Goal: Information Seeking & Learning: Learn about a topic

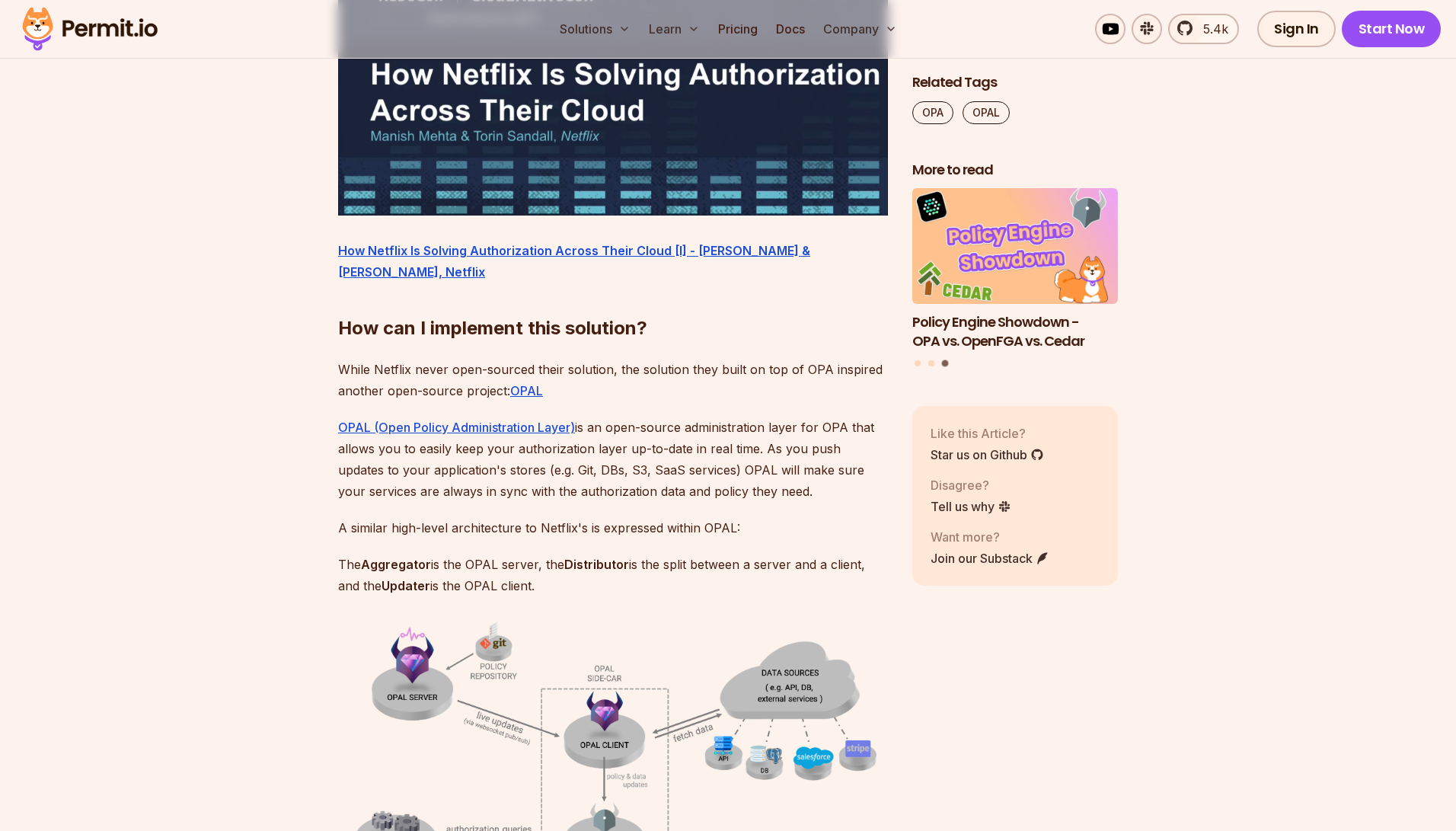
scroll to position [2891, 0]
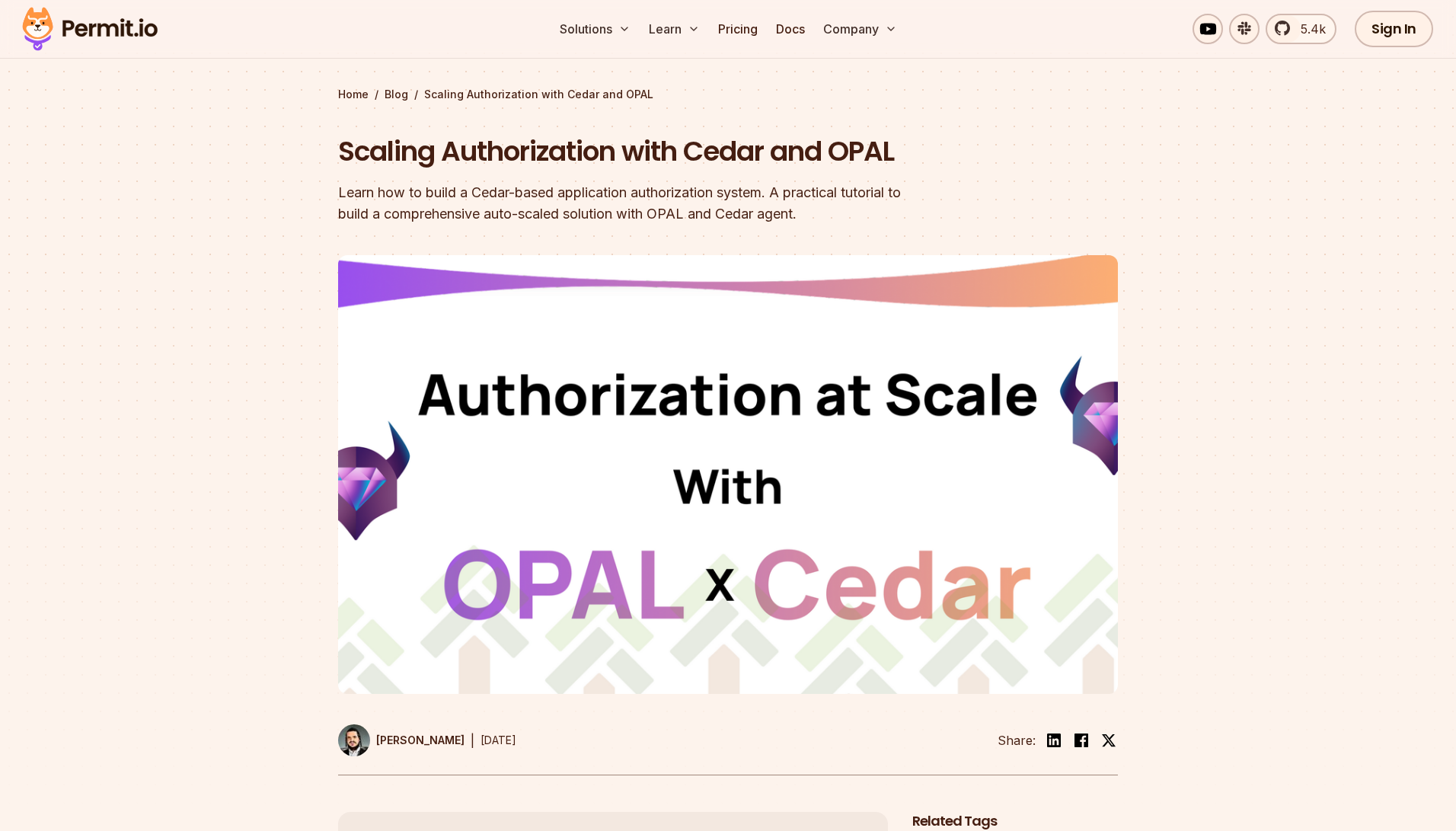
scroll to position [75, 0]
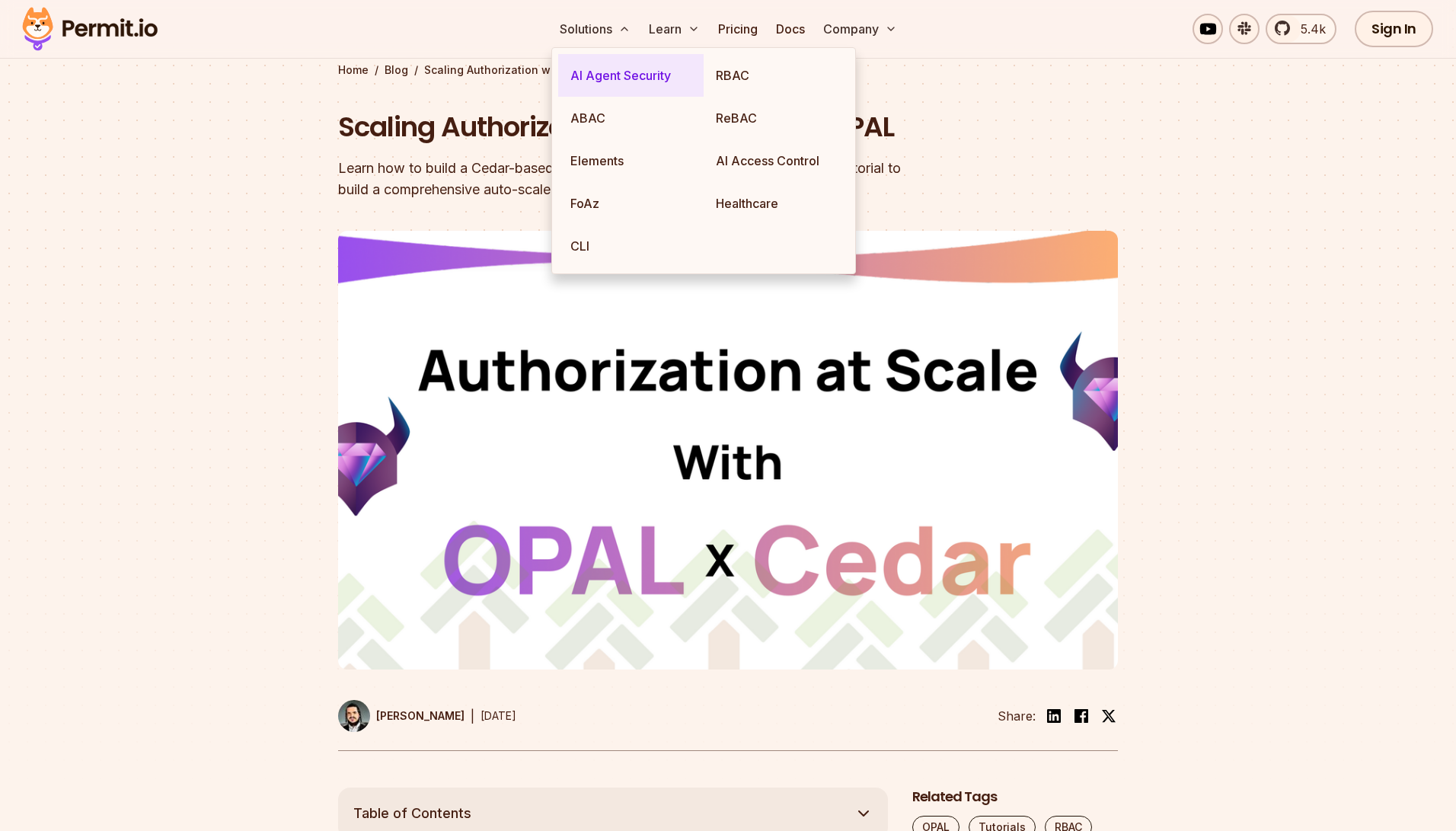
click at [597, 72] on link "AI Agent Security" at bounding box center [631, 75] width 146 height 43
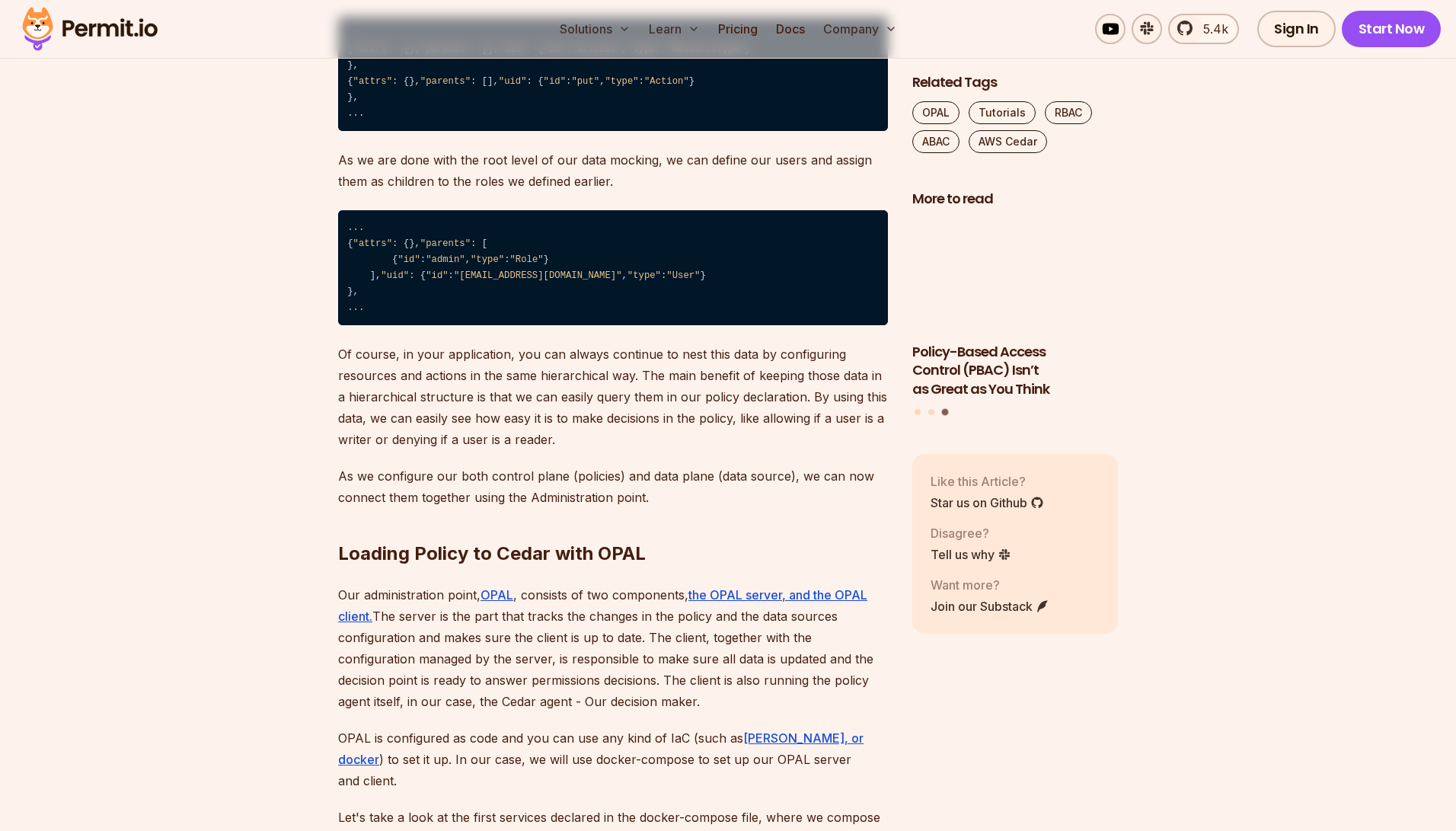
scroll to position [3260, 0]
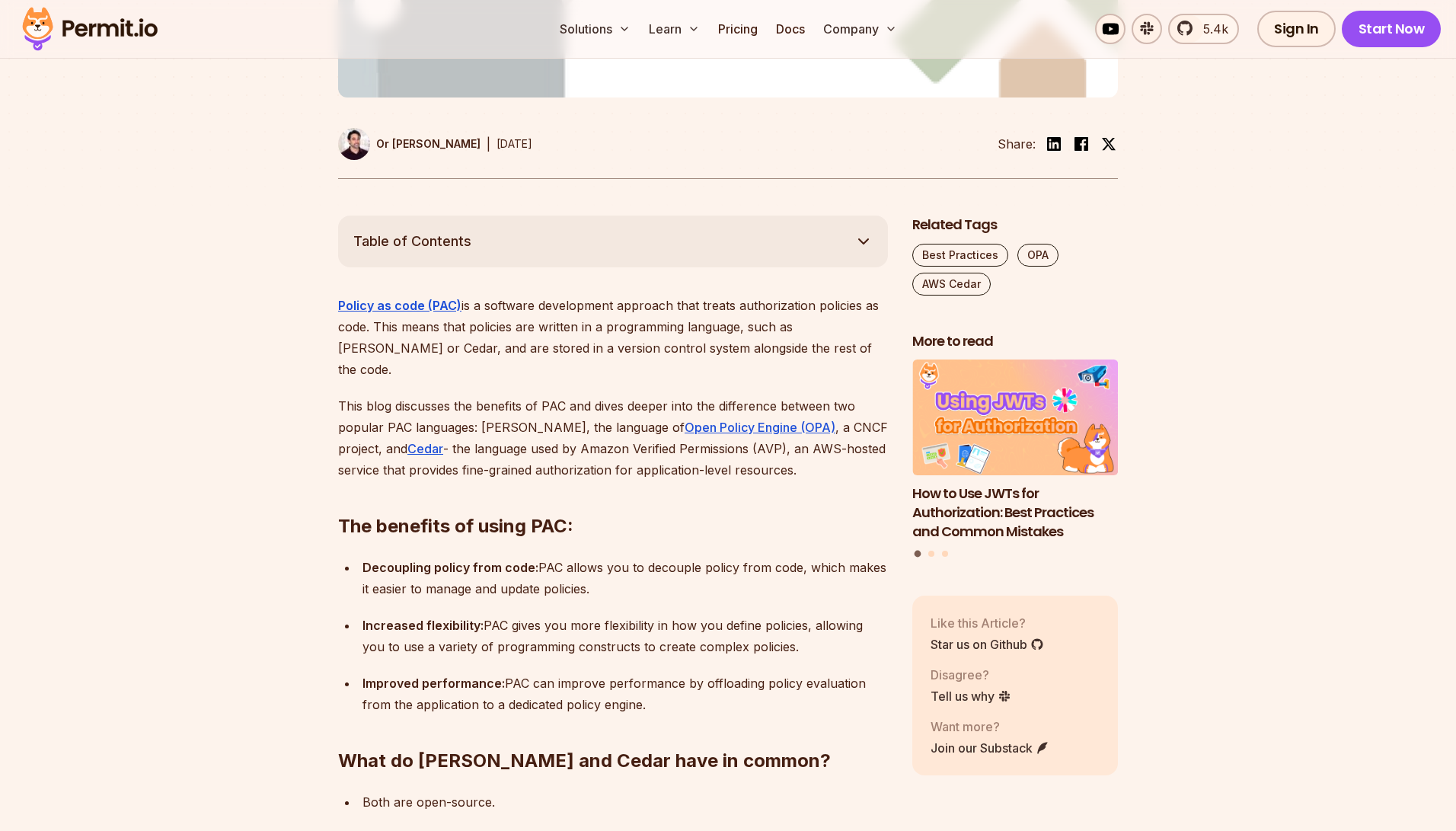
scroll to position [690, 0]
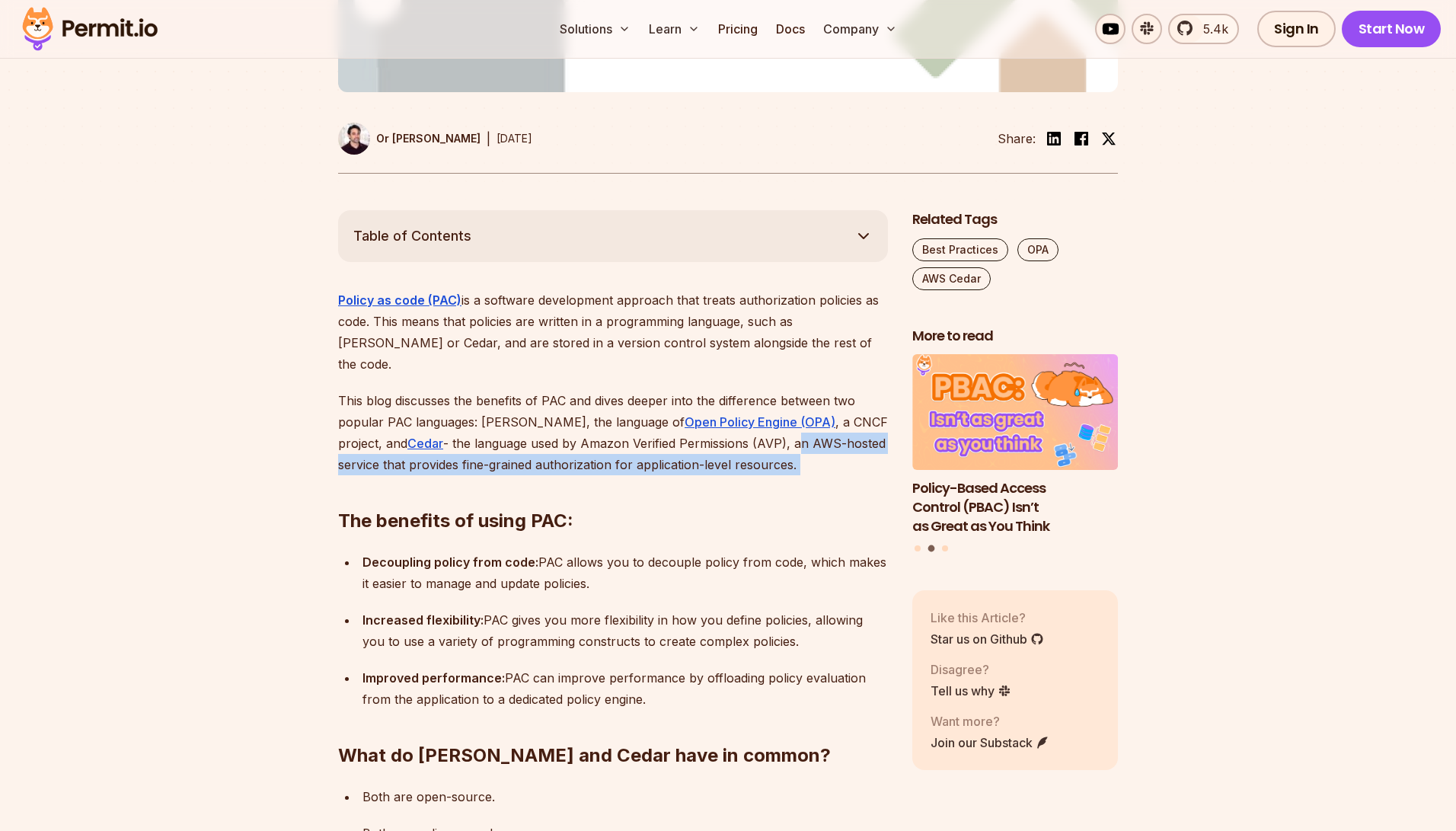
drag, startPoint x: 751, startPoint y: 383, endPoint x: 753, endPoint y: 409, distance: 26.1
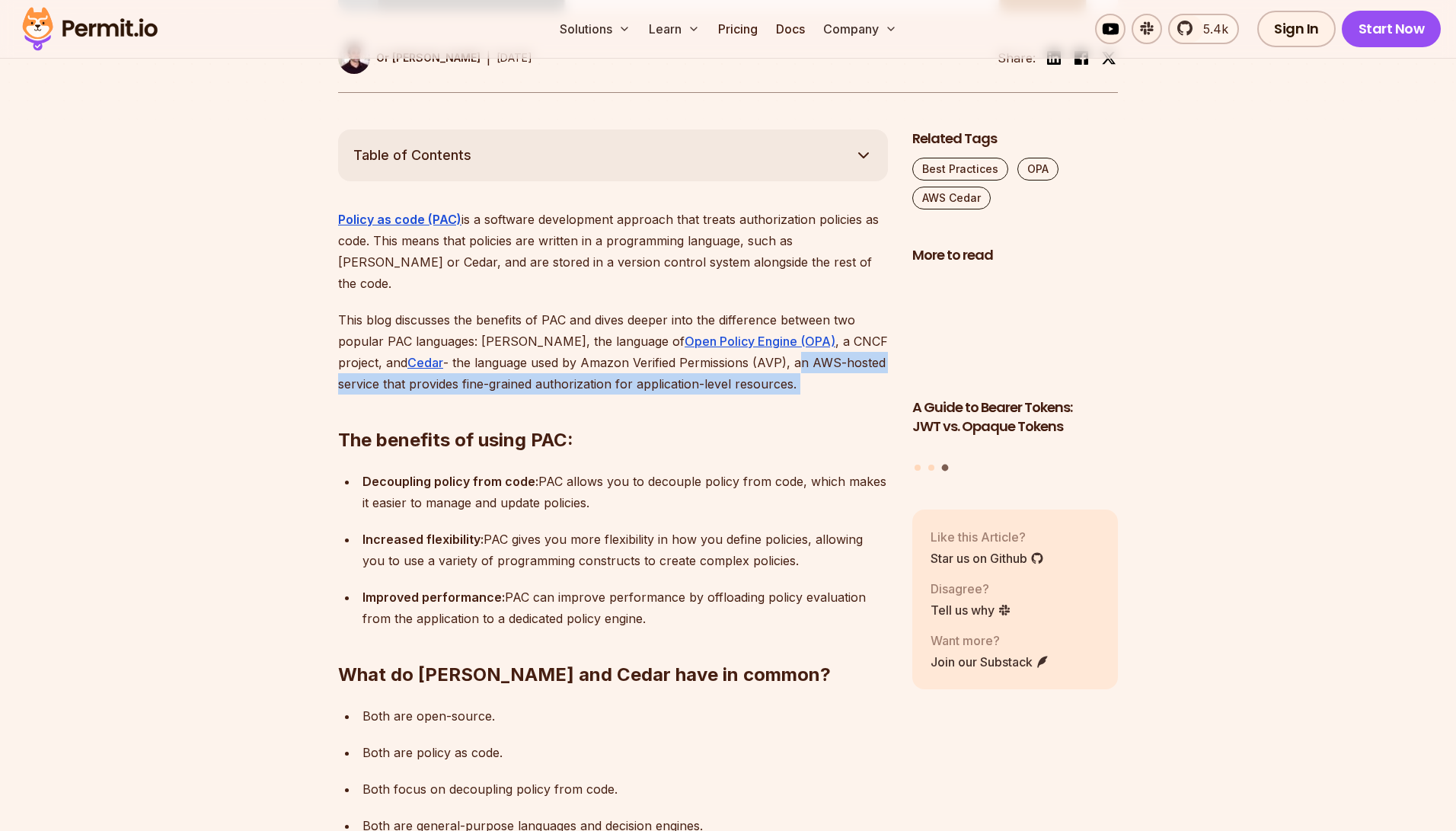
scroll to position [776, 0]
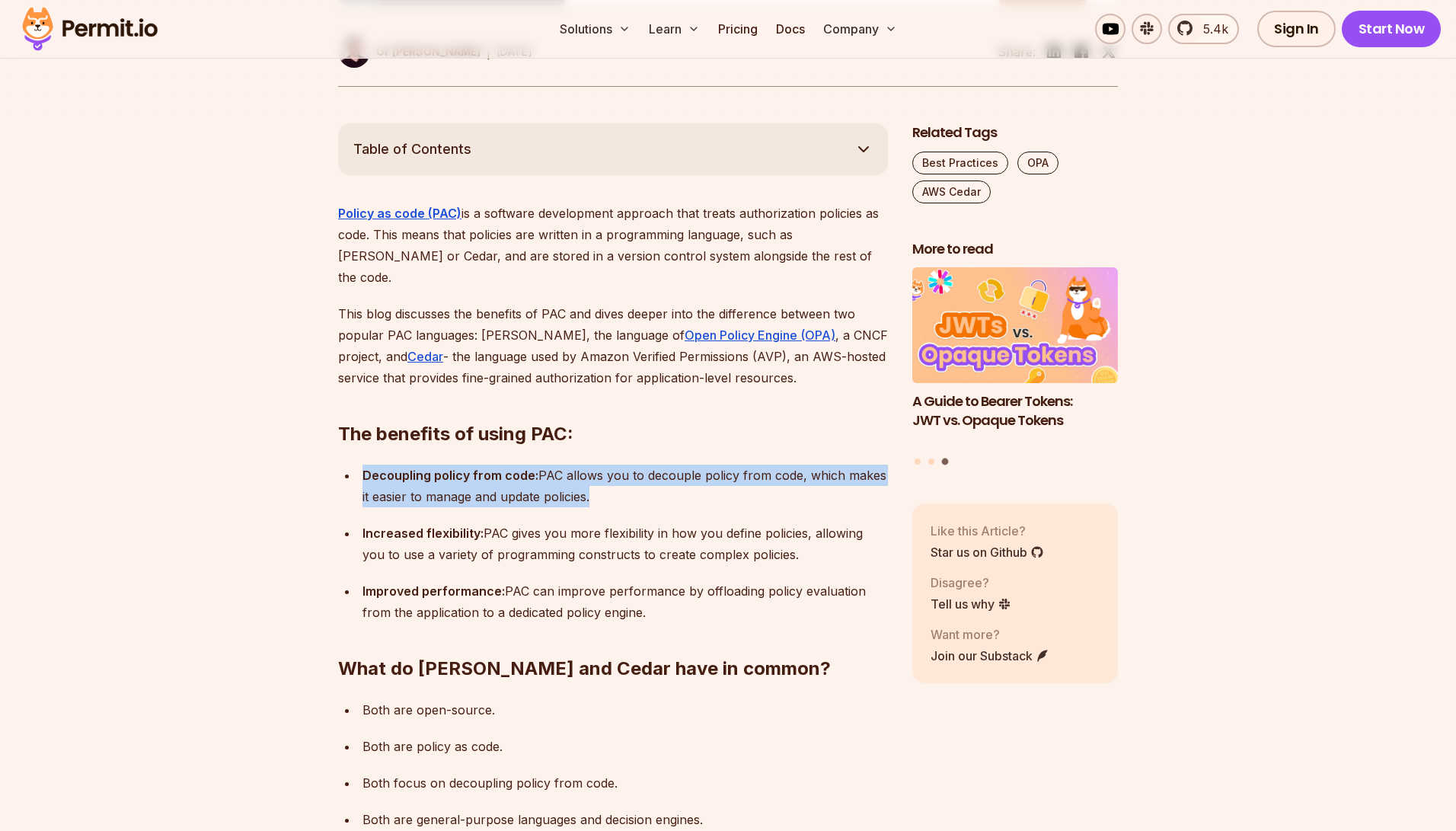
drag, startPoint x: 362, startPoint y: 416, endPoint x: 371, endPoint y: 450, distance: 35.2
click at [371, 465] on ul "Decoupling policy from code: PAC allows you to decouple policy from code, which…" at bounding box center [613, 544] width 550 height 159
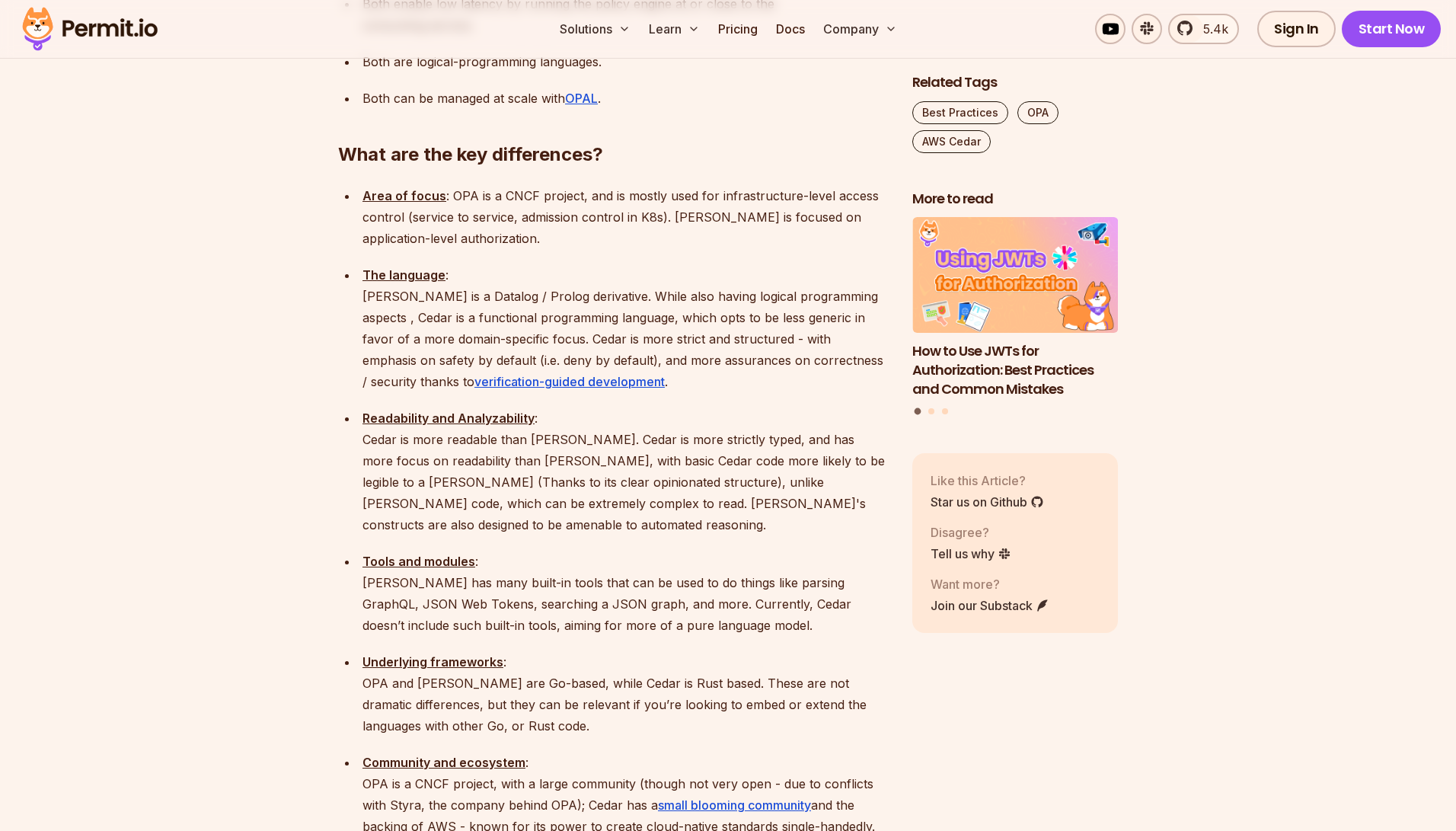
scroll to position [1707, 0]
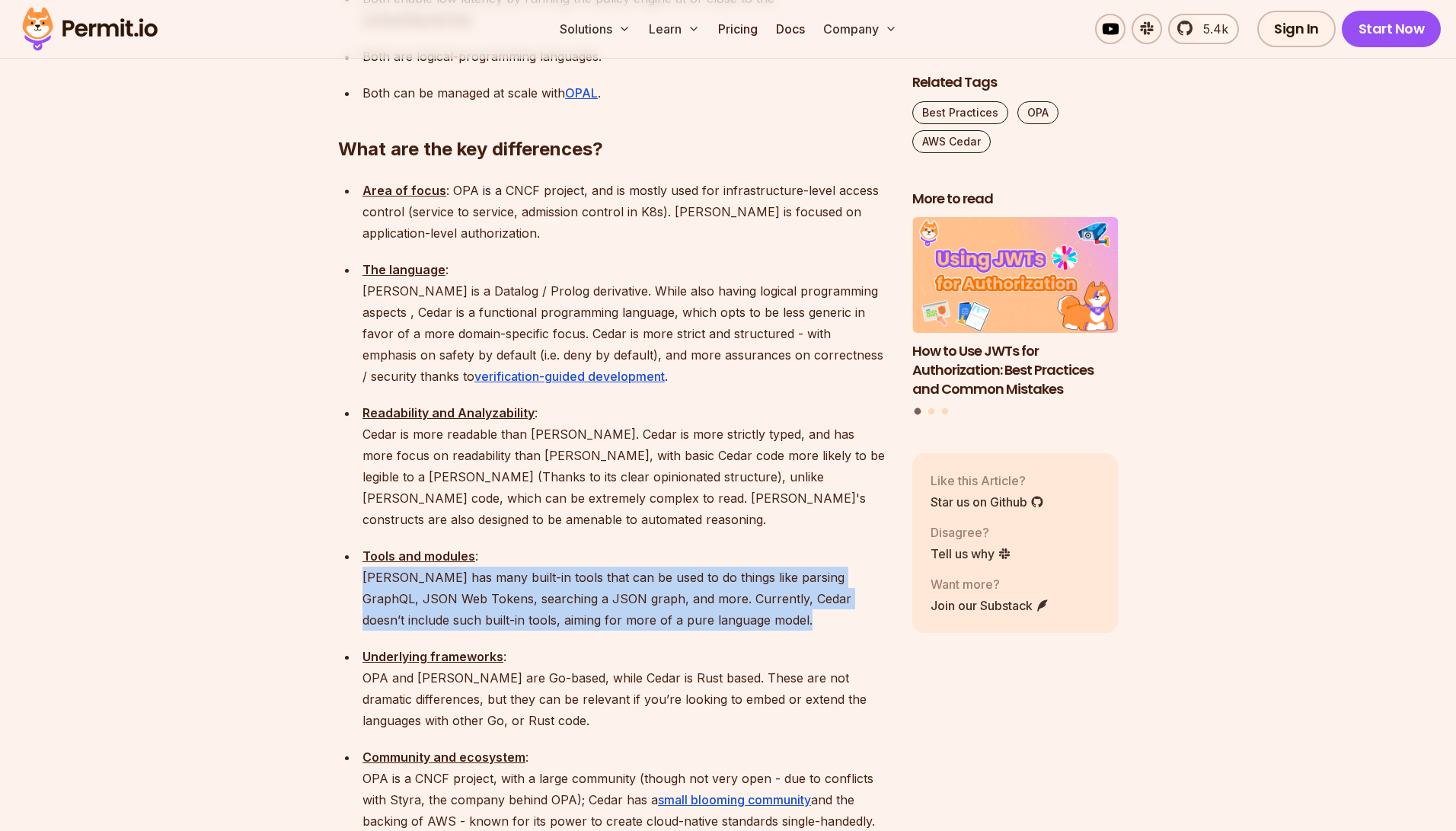
drag, startPoint x: 362, startPoint y: 475, endPoint x: 366, endPoint y: 536, distance: 61.1
click at [366, 536] on ul "Area of focus : OPA is a CNCF project, and is mostly used for infrastructure-le…" at bounding box center [613, 702] width 550 height 1045
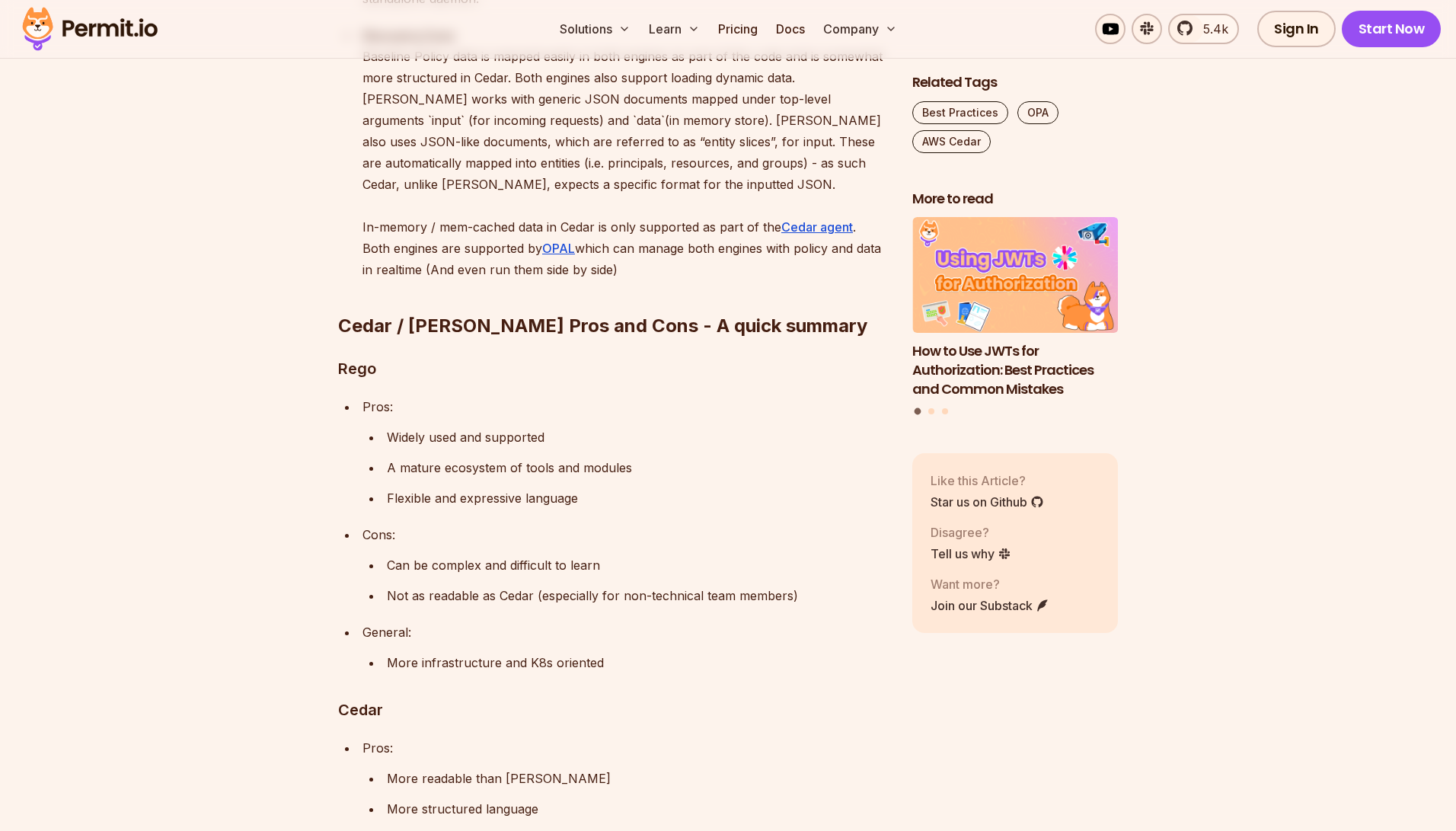
scroll to position [2657, 0]
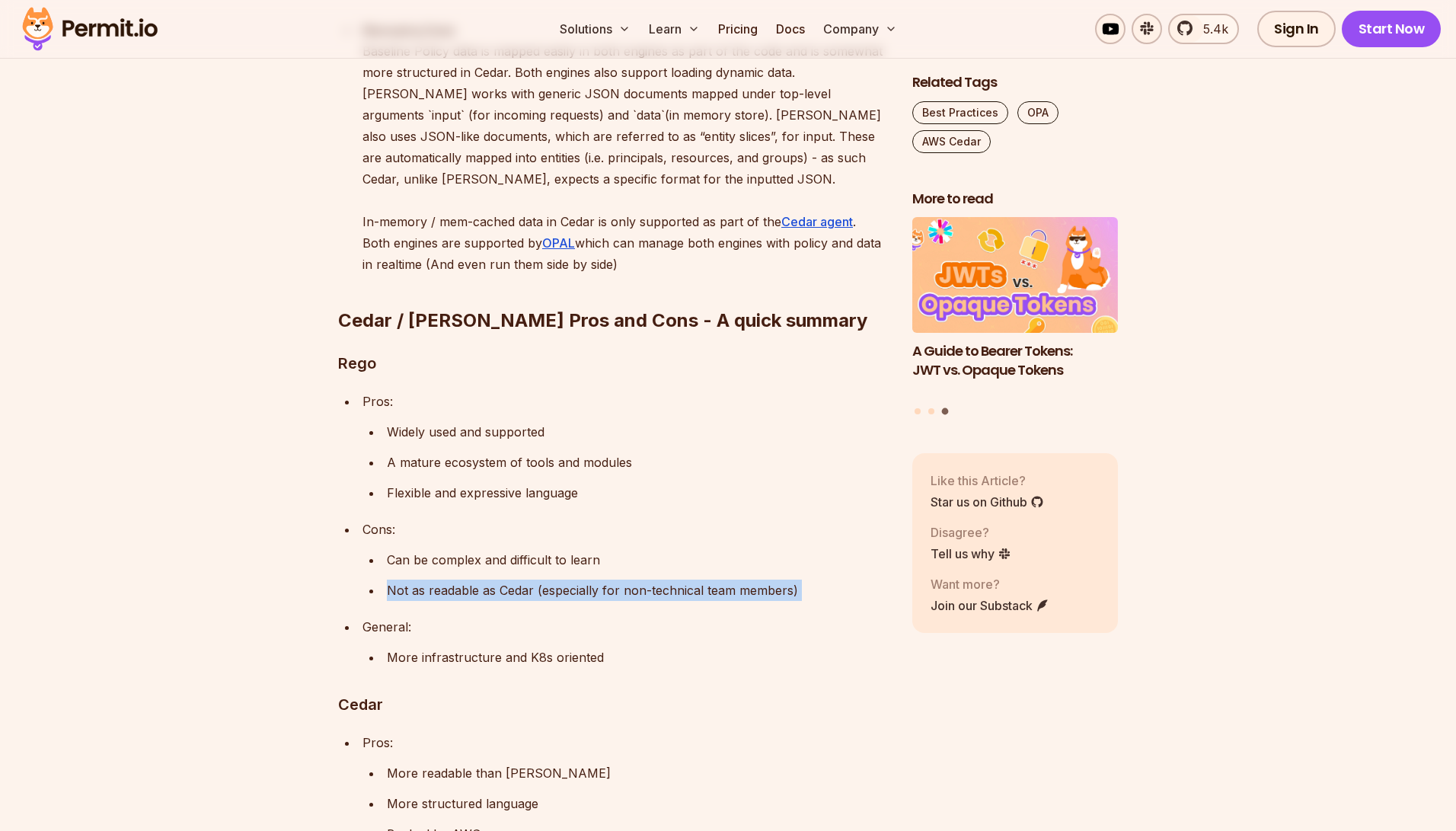
drag, startPoint x: 386, startPoint y: 468, endPoint x: 386, endPoint y: 479, distance: 11.0
click at [386, 479] on ul "Pros: Widely used and supported A mature ecosystem of tools and modules Flexibl…" at bounding box center [613, 529] width 550 height 278
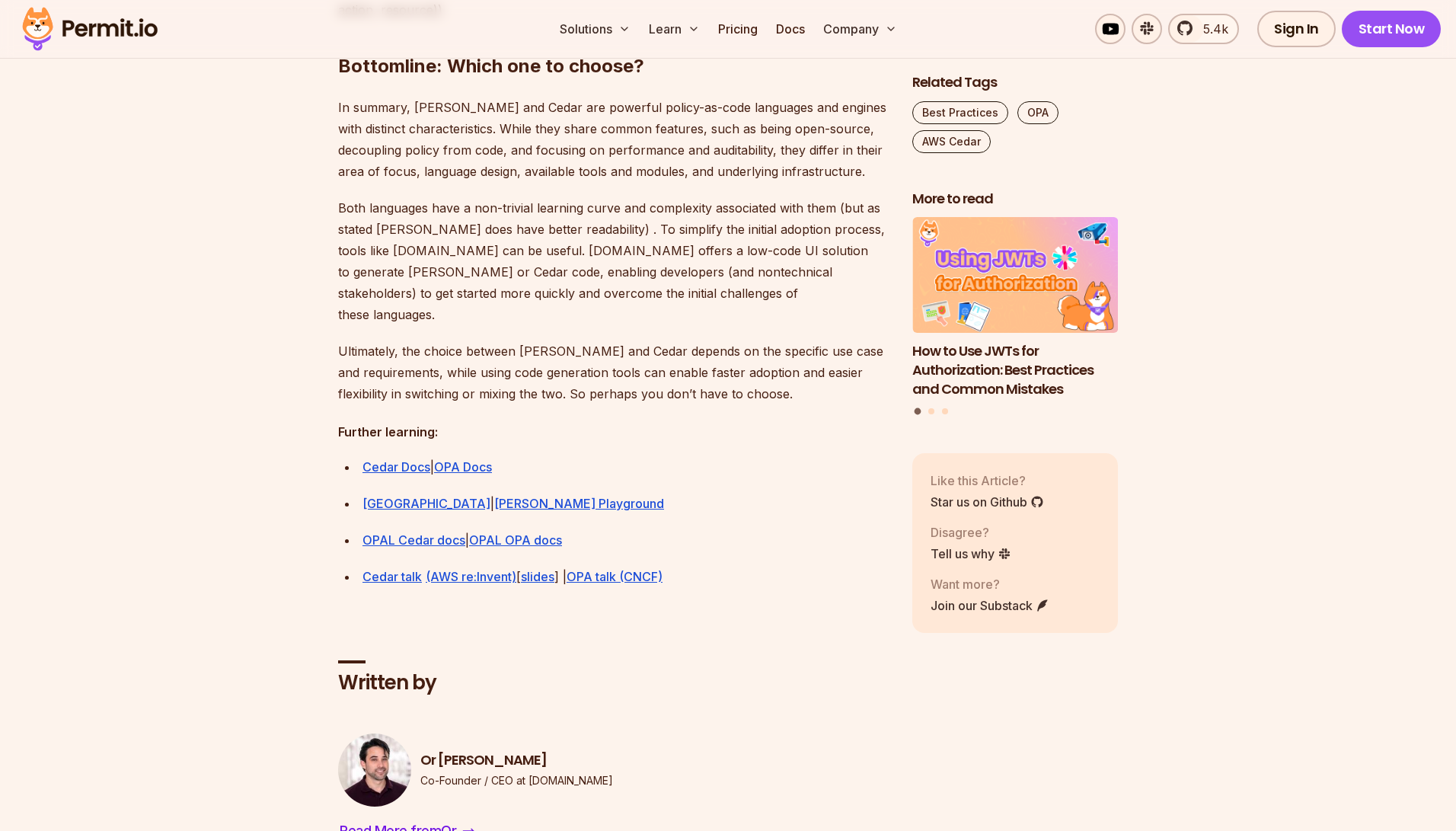
scroll to position [4196, 0]
click at [389, 460] on link "Cedar Docs" at bounding box center [396, 468] width 68 height 16
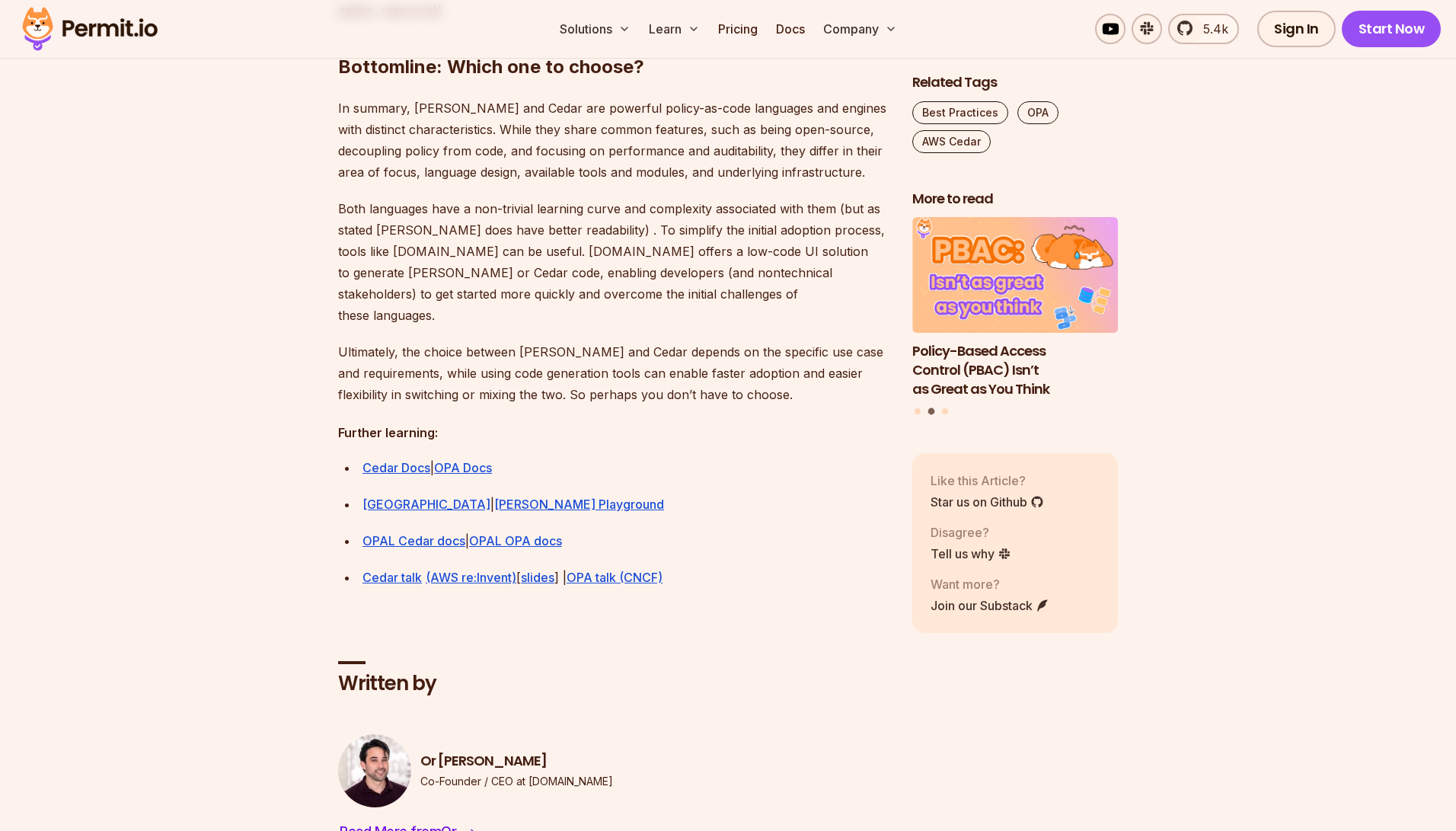
scroll to position [4191, 0]
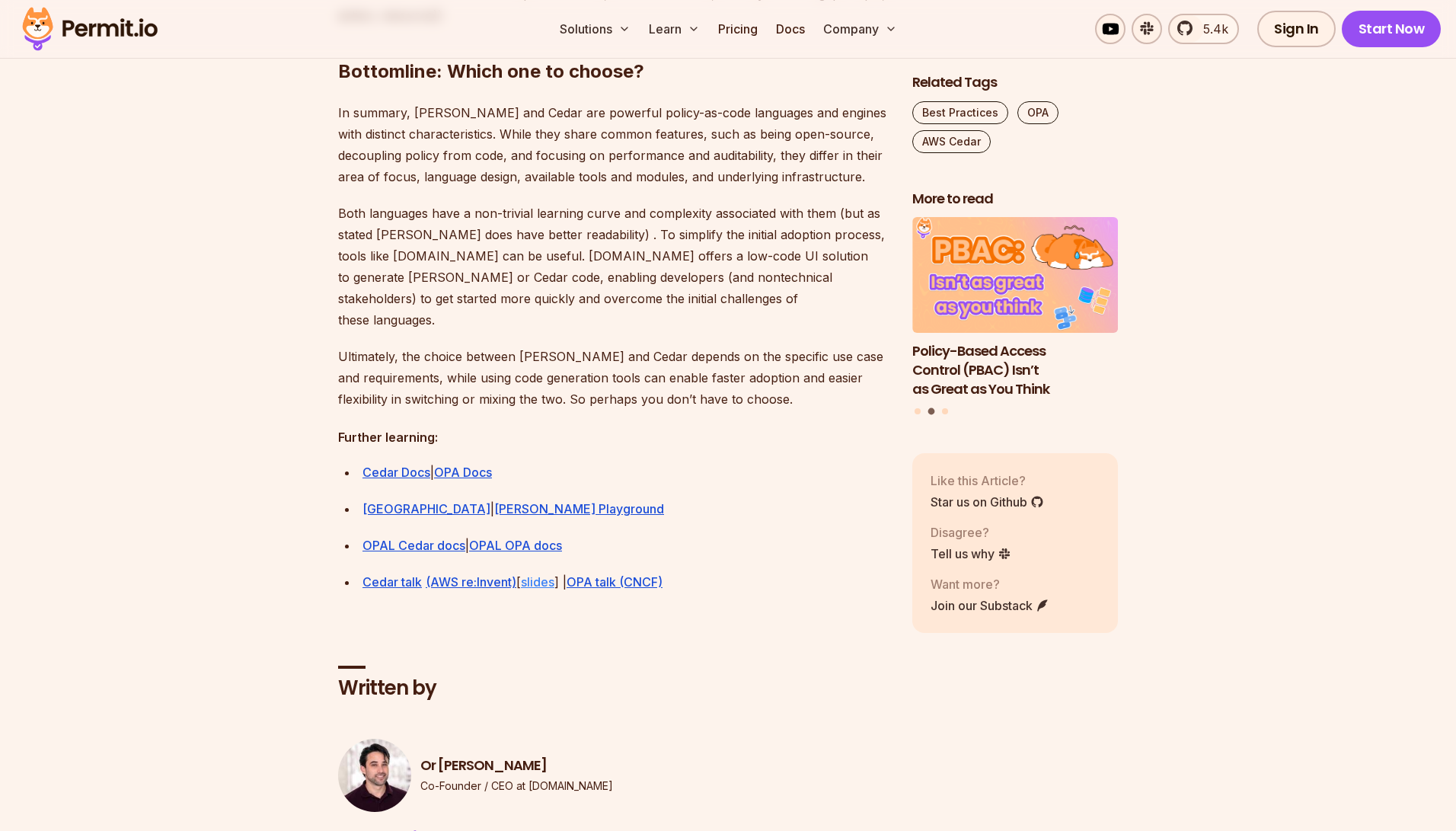
click at [539, 574] on link "slides" at bounding box center [537, 582] width 34 height 16
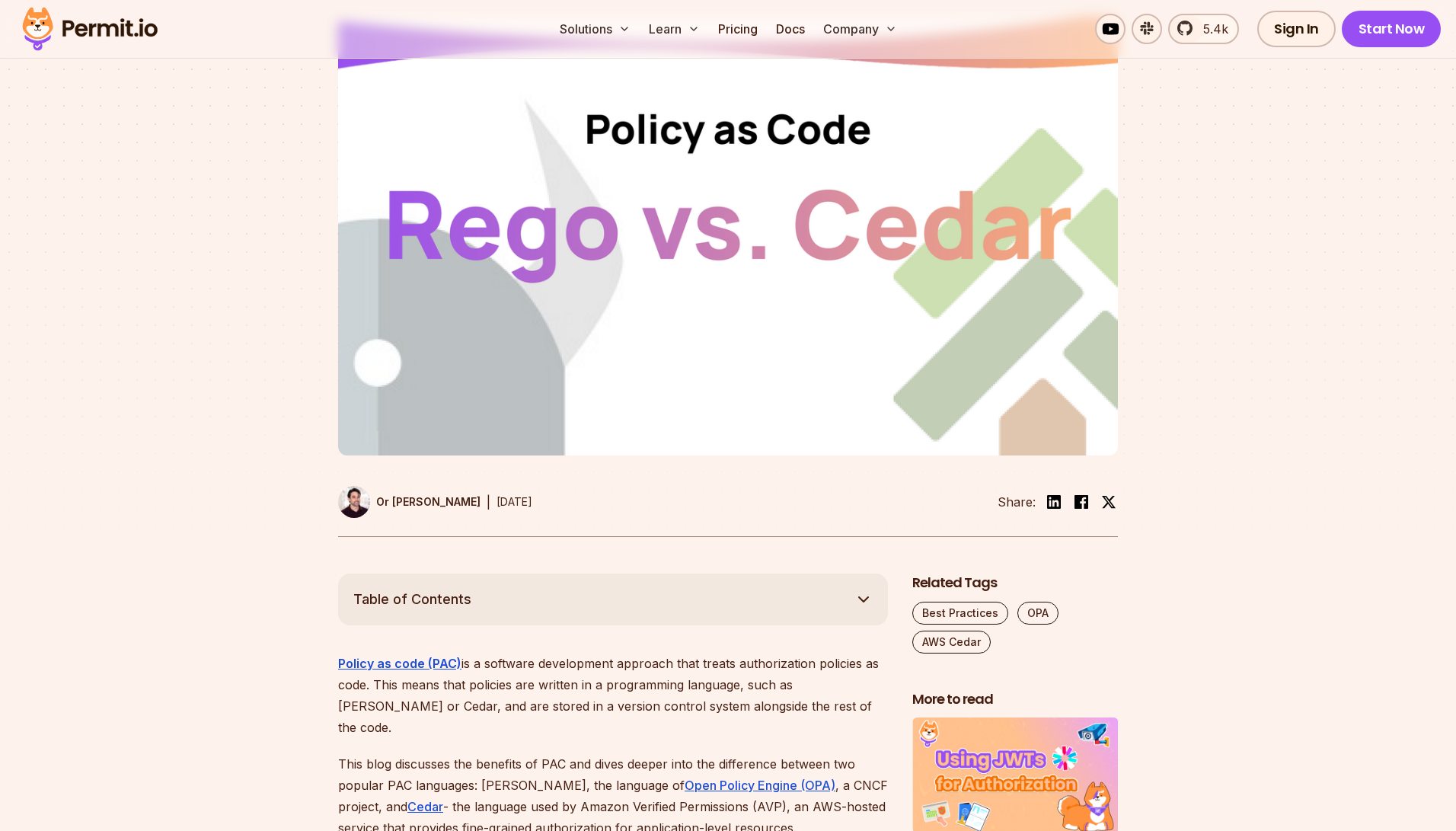
scroll to position [332, 0]
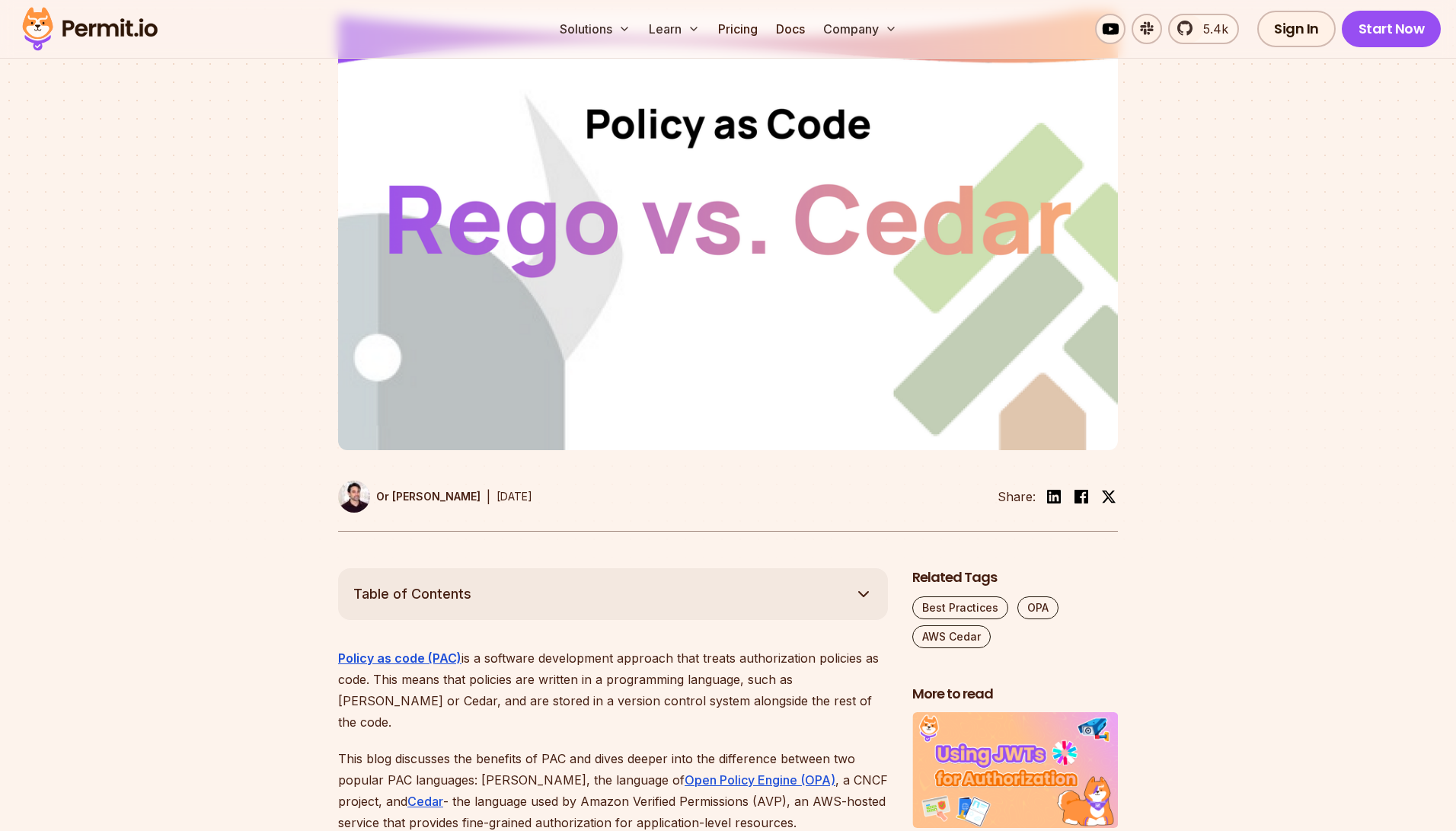
click at [566, 568] on button "Table of Contents" at bounding box center [613, 594] width 550 height 52
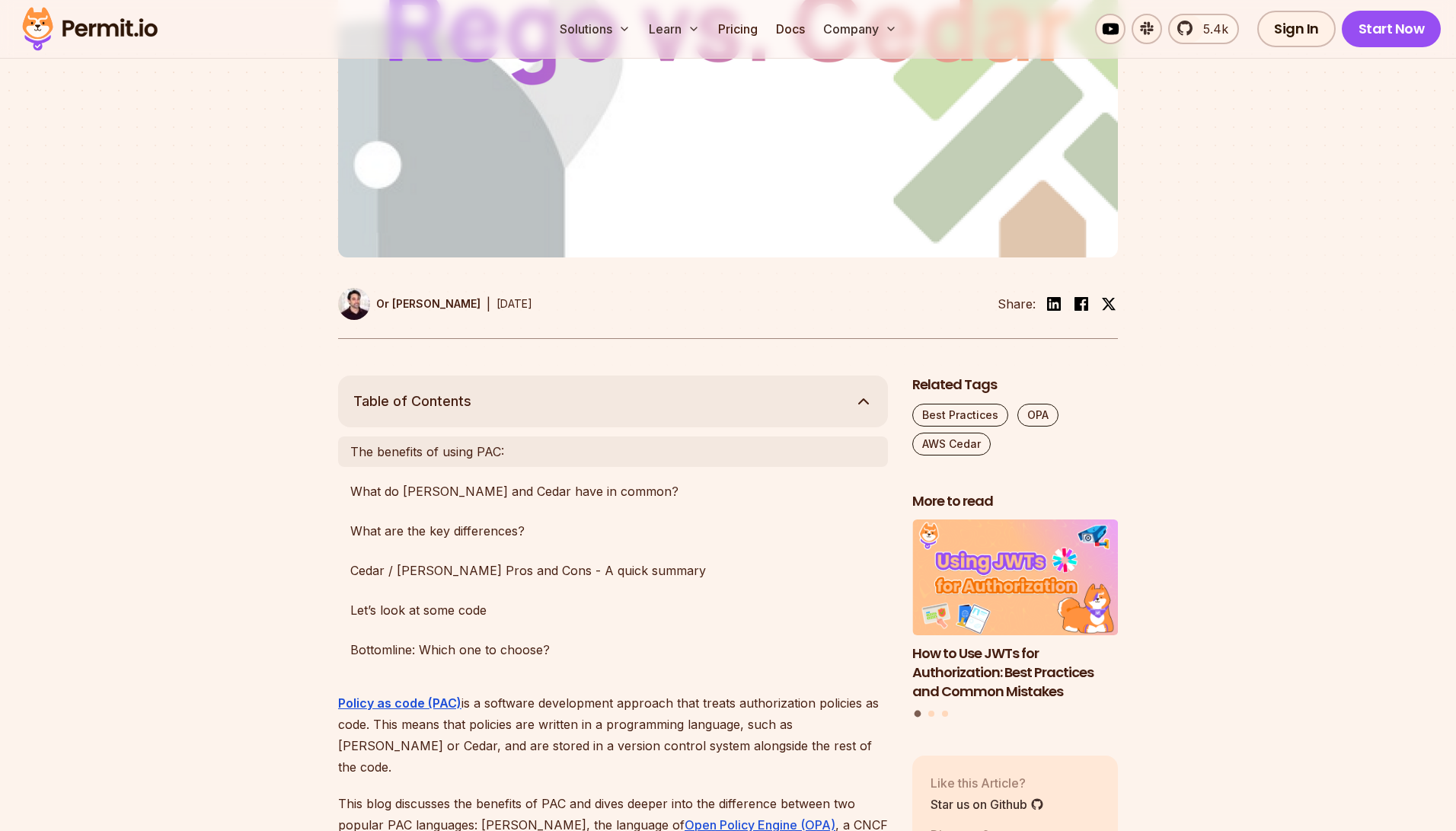
scroll to position [527, 0]
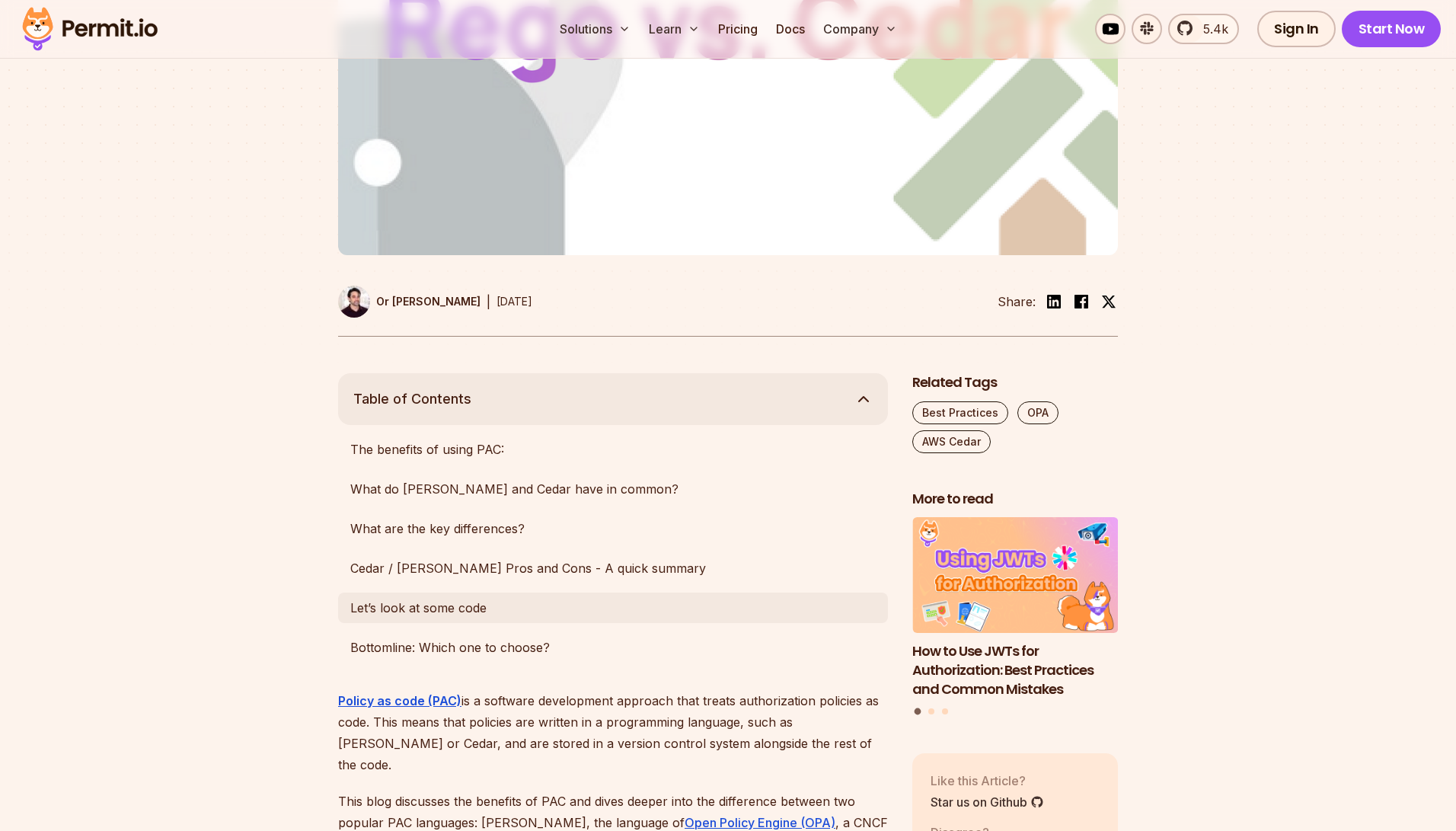
click at [557, 592] on link "Let’s look at some code" at bounding box center [613, 607] width 550 height 30
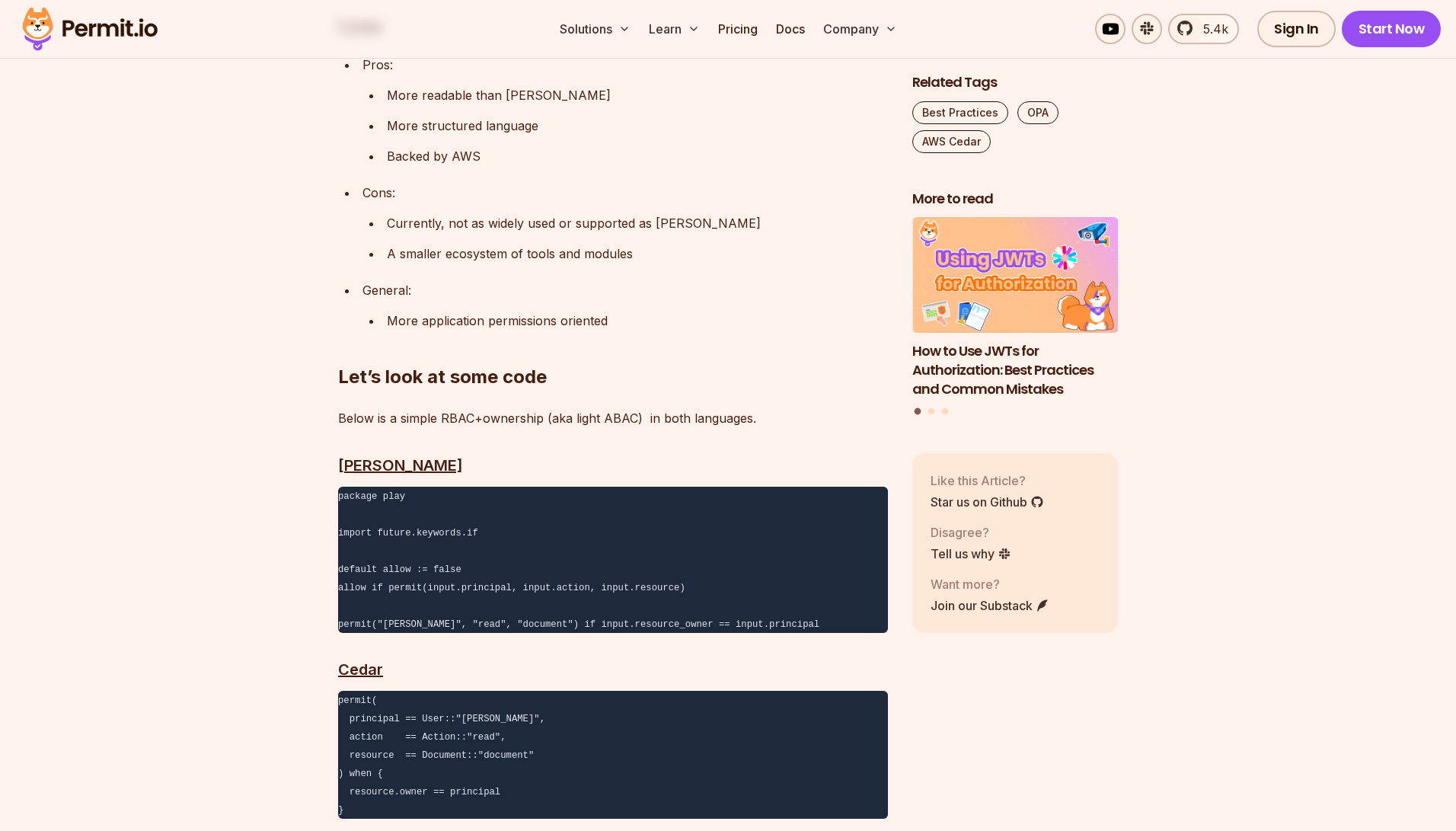
scroll to position [3753, 0]
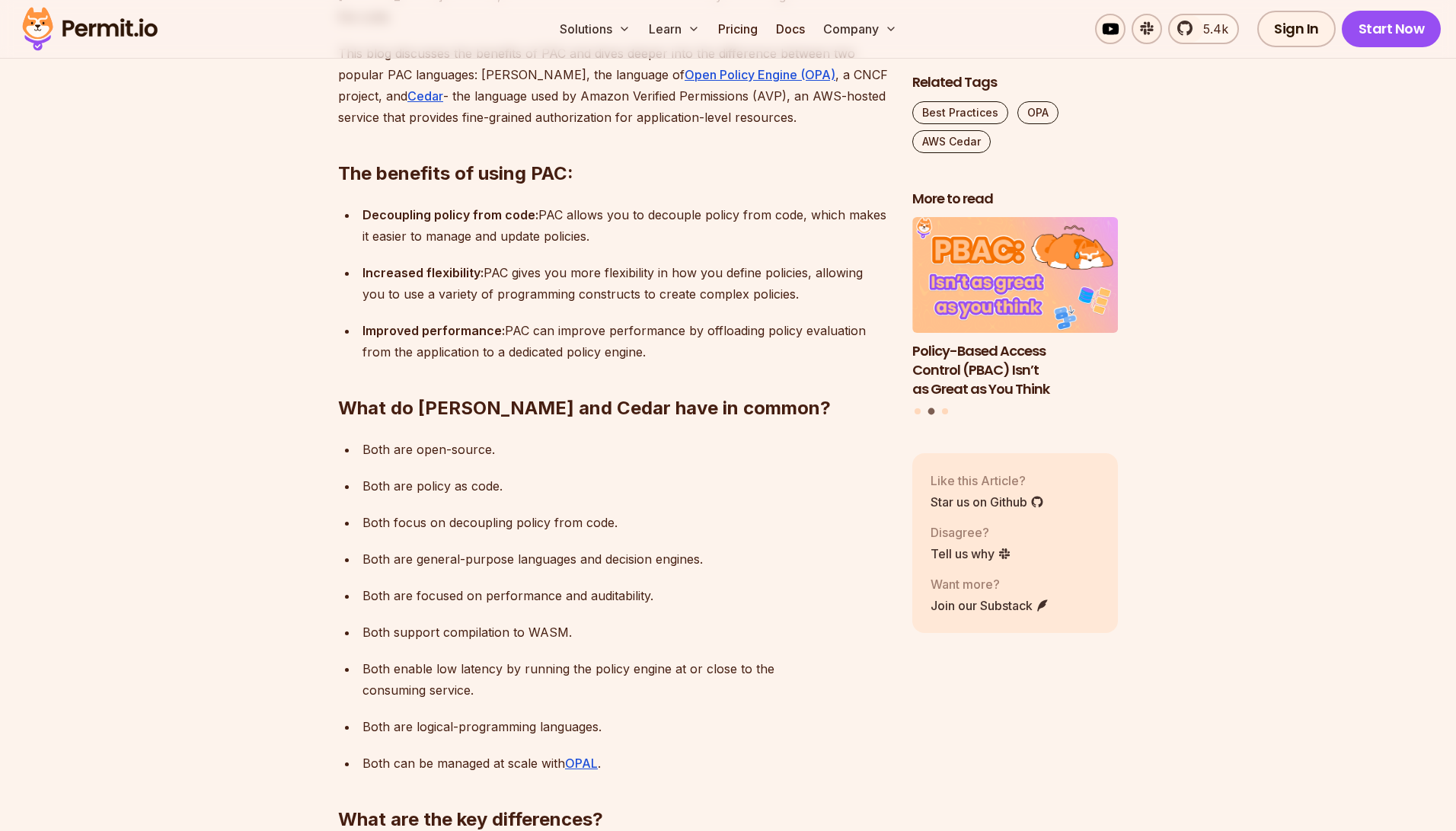
scroll to position [527, 0]
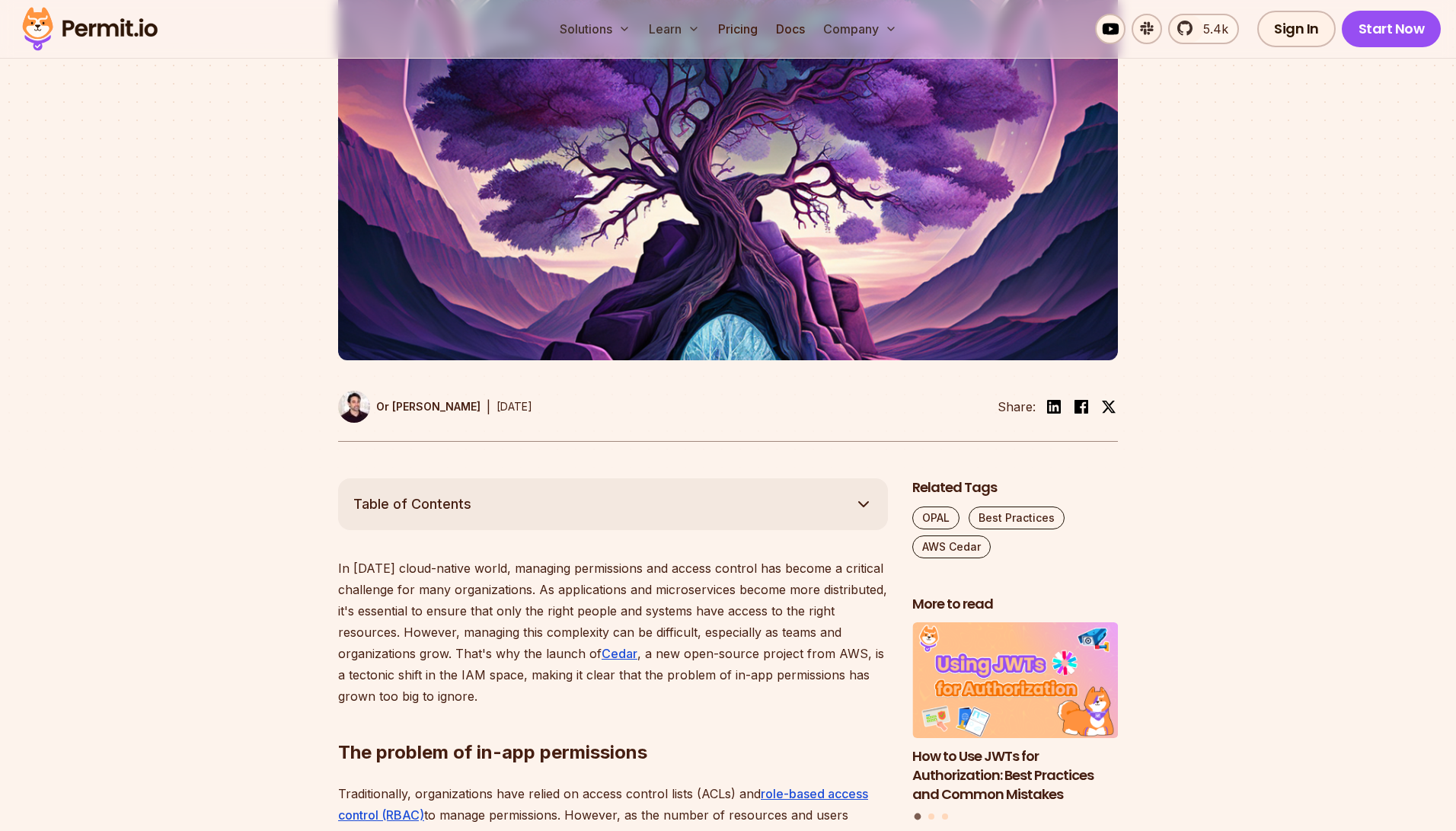
scroll to position [427, 0]
